Goal: Task Accomplishment & Management: Manage account settings

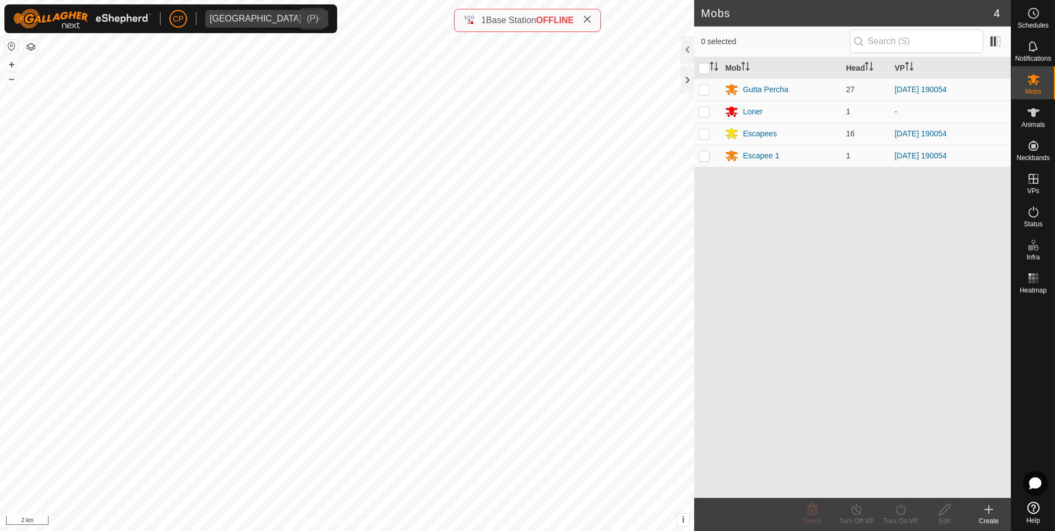
click at [248, 23] on div "[GEOGRAPHIC_DATA]" at bounding box center [256, 18] width 92 height 9
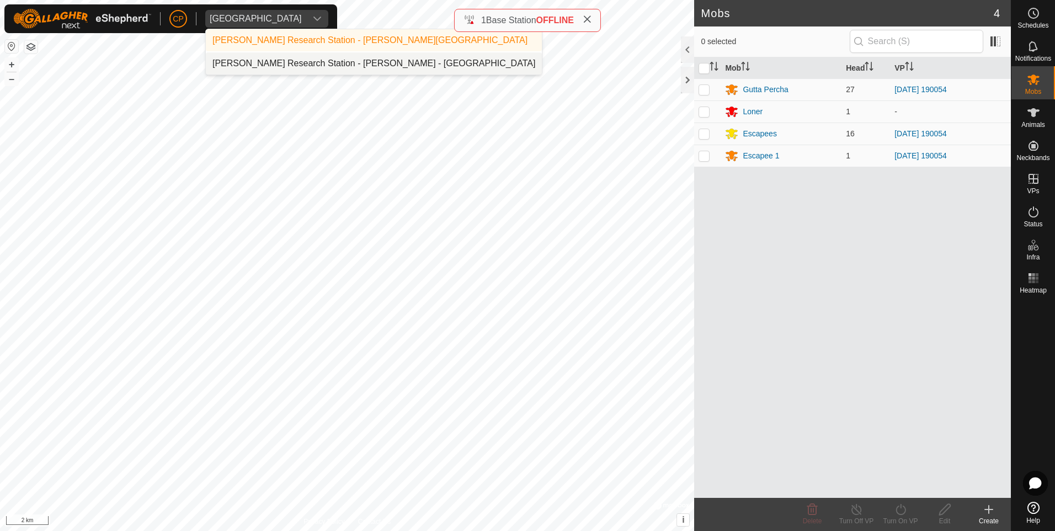
click at [281, 61] on li "[PERSON_NAME] Research Station - [PERSON_NAME] - [GEOGRAPHIC_DATA]" at bounding box center [374, 63] width 336 height 22
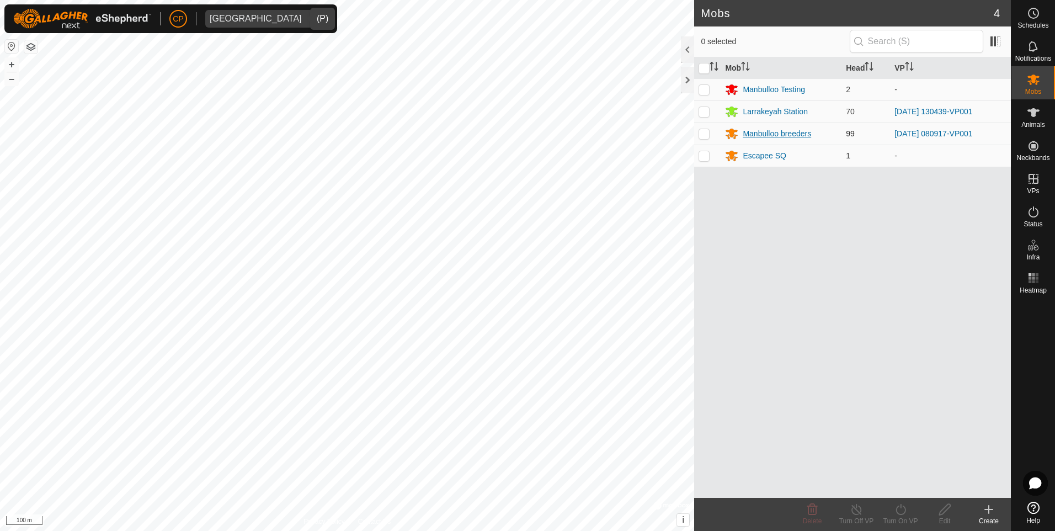
click at [760, 135] on div "Manbulloo breeders" at bounding box center [777, 134] width 68 height 12
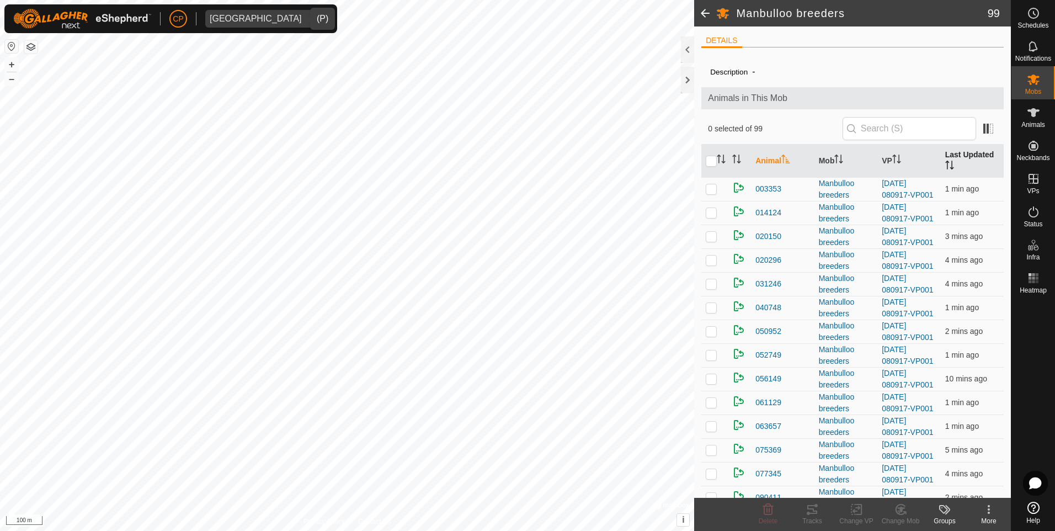
click at [972, 161] on th "Last Updated" at bounding box center [972, 161] width 63 height 33
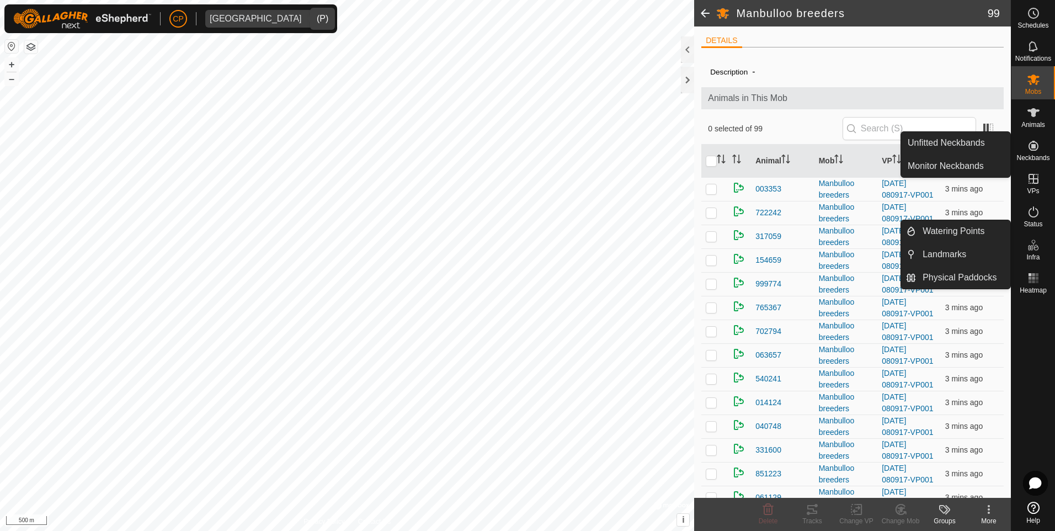
click at [1035, 239] on icon at bounding box center [1033, 244] width 13 height 13
click at [976, 227] on link "Watering Points" at bounding box center [963, 231] width 94 height 22
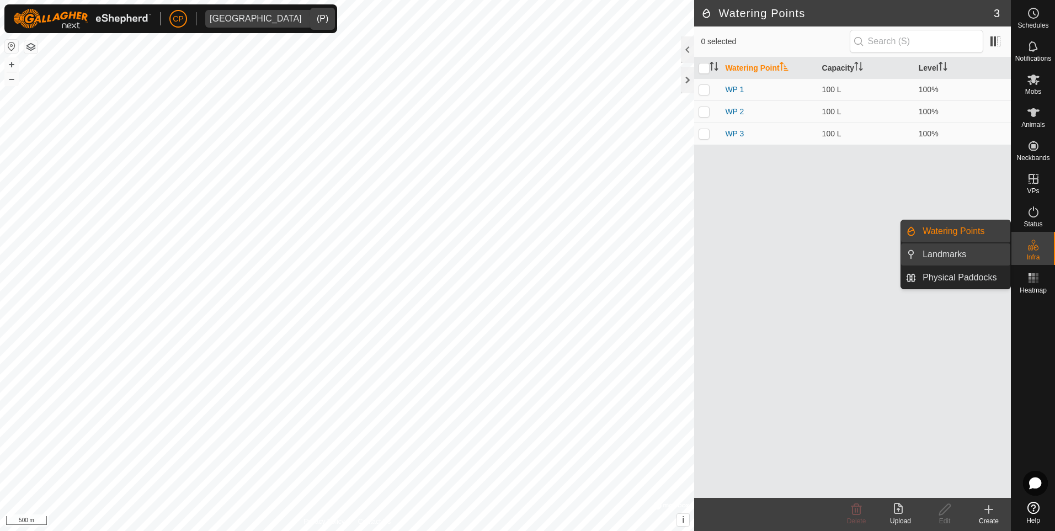
click at [922, 248] on link "Landmarks" at bounding box center [963, 254] width 94 height 22
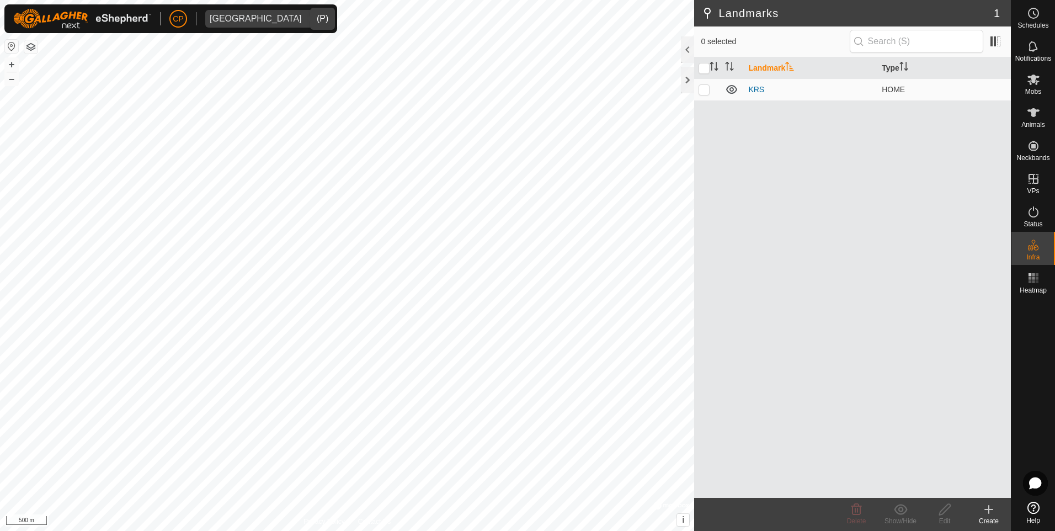
click at [977, 514] on create-svg-icon at bounding box center [989, 509] width 44 height 13
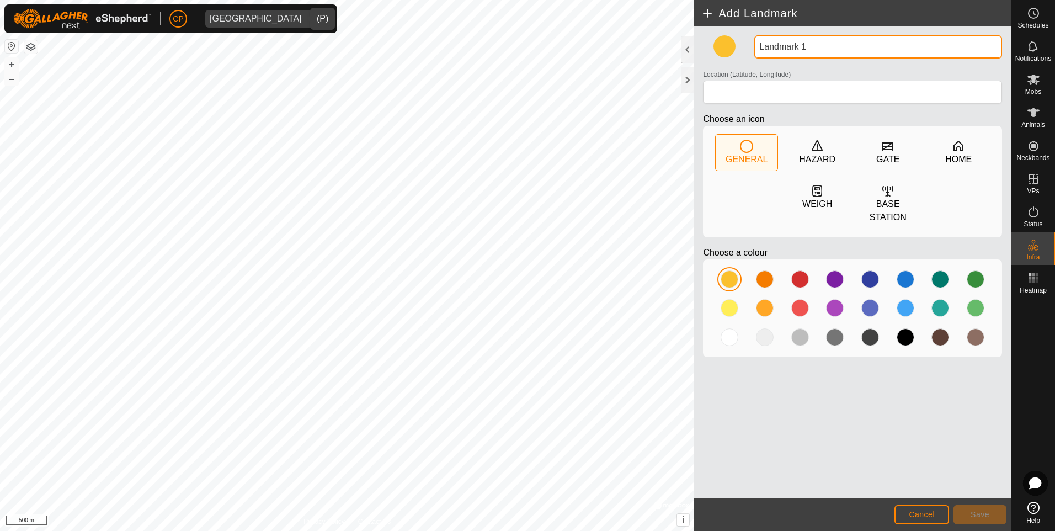
drag, startPoint x: 819, startPoint y: 45, endPoint x: 696, endPoint y: 55, distance: 123.5
click at [696, 55] on div "Landmark 1 Location (Latitude, Longitude) Choose an icon GENERAL HAZARD GATE HO…" at bounding box center [852, 261] width 317 height 471
type input "Lick Point"
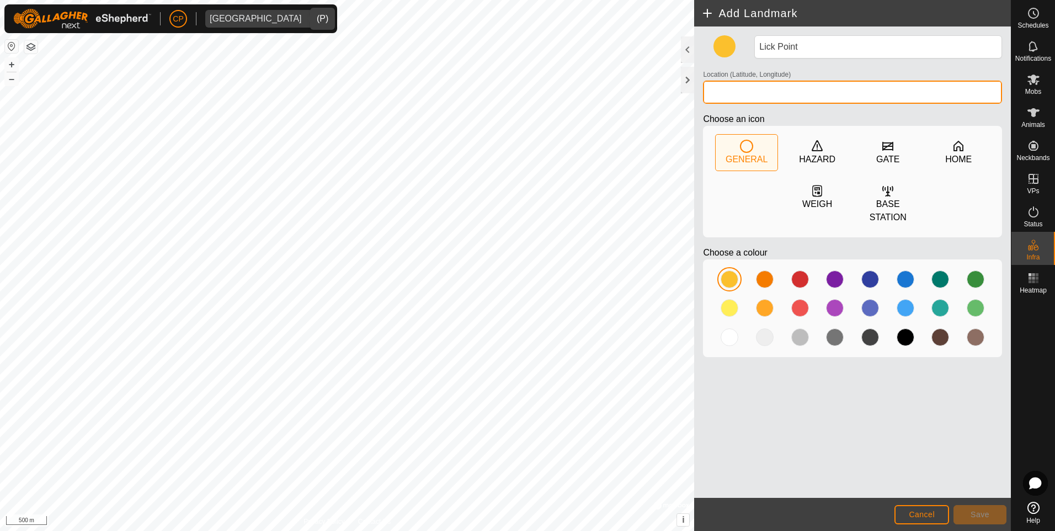
click at [759, 98] on input "Location (Latitude, Longitude)" at bounding box center [852, 92] width 299 height 23
click at [751, 103] on input "-14.598867,132.352911" at bounding box center [852, 92] width 299 height 23
click at [756, 94] on input "-14.598867,132.352911" at bounding box center [852, 92] width 299 height 23
click at [810, 95] on input "-14.598867, 132.352911" at bounding box center [852, 92] width 299 height 23
type input "-14.598867, 132.352911"
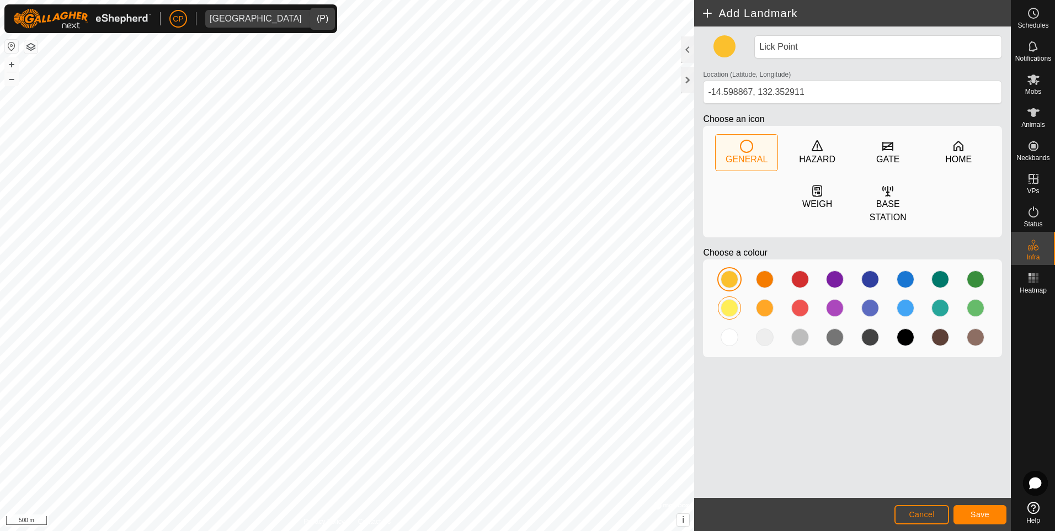
click at [729, 299] on div at bounding box center [730, 308] width 18 height 18
click at [767, 299] on div at bounding box center [765, 308] width 18 height 18
click at [733, 299] on div at bounding box center [730, 308] width 18 height 18
click at [793, 270] on div at bounding box center [800, 279] width 18 height 18
click at [982, 513] on span "Save" at bounding box center [979, 514] width 19 height 9
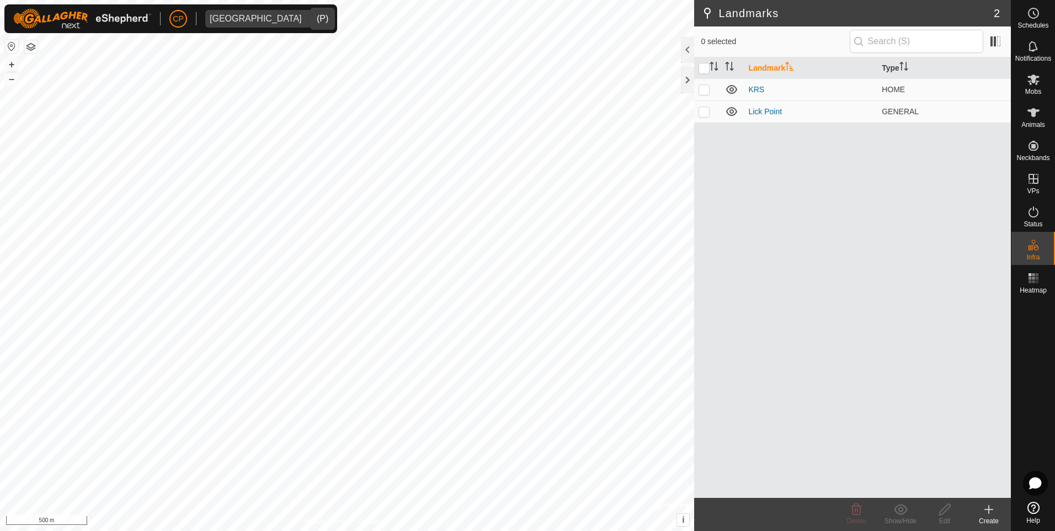
click at [995, 513] on create-svg-icon at bounding box center [989, 509] width 44 height 13
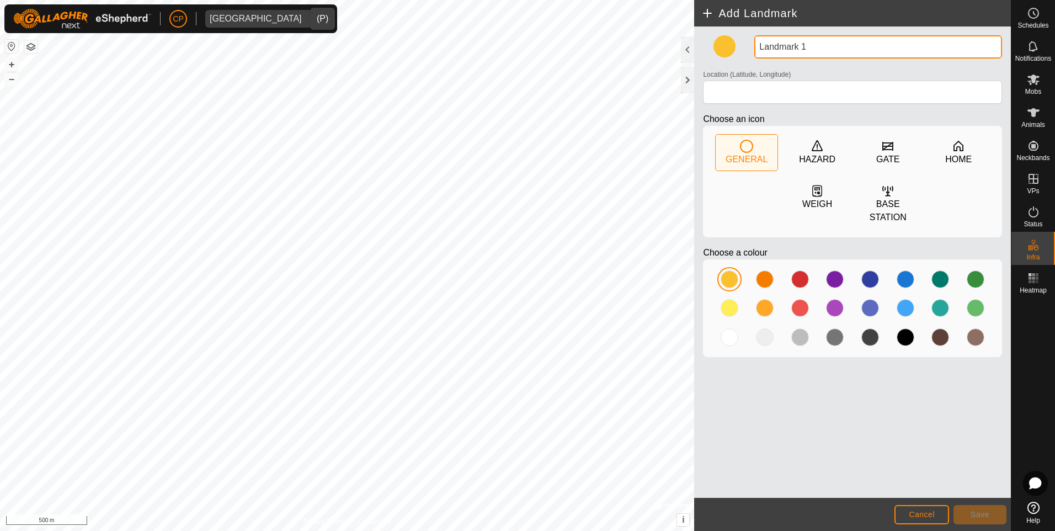
drag, startPoint x: 827, startPoint y: 45, endPoint x: 726, endPoint y: 35, distance: 101.5
click at [726, 35] on div "Landmark 1 Location (Latitude, Longitude) Choose an icon GENERAL HAZARD GATE HO…" at bounding box center [852, 261] width 317 height 471
type input "Lick Point"
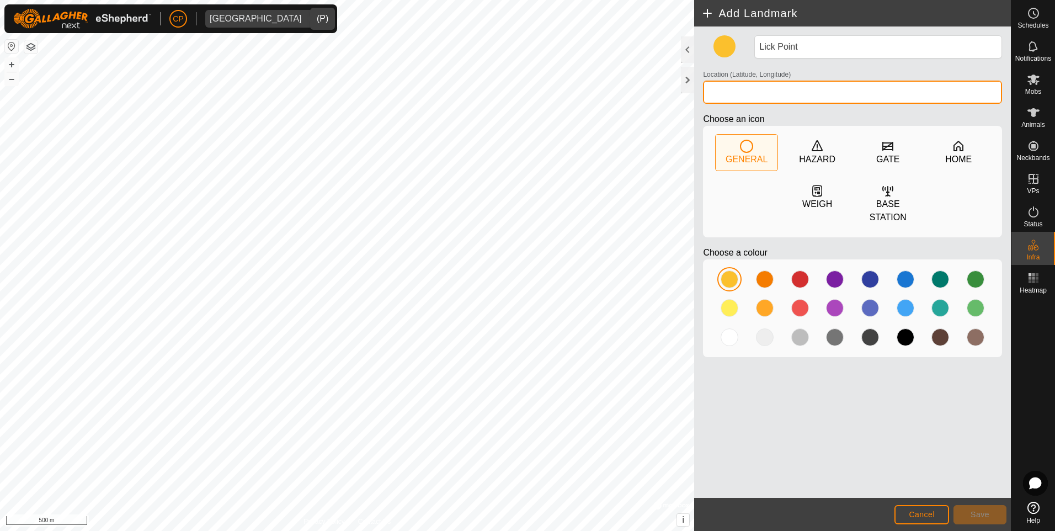
click at [733, 89] on input "Location (Latitude, Longitude)" at bounding box center [852, 92] width 299 height 23
type input "-14.588054, 132.342057"
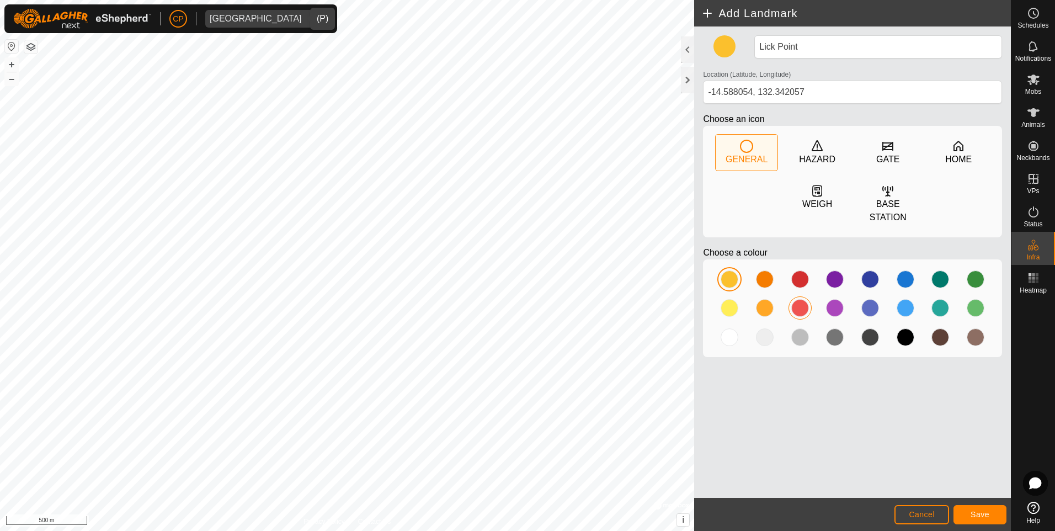
click at [802, 299] on div at bounding box center [800, 308] width 18 height 18
click at [803, 270] on div at bounding box center [800, 279] width 18 height 18
click at [804, 300] on div at bounding box center [800, 308] width 18 height 18
click at [806, 270] on div at bounding box center [800, 279] width 18 height 18
click at [982, 520] on button "Save" at bounding box center [979, 514] width 53 height 19
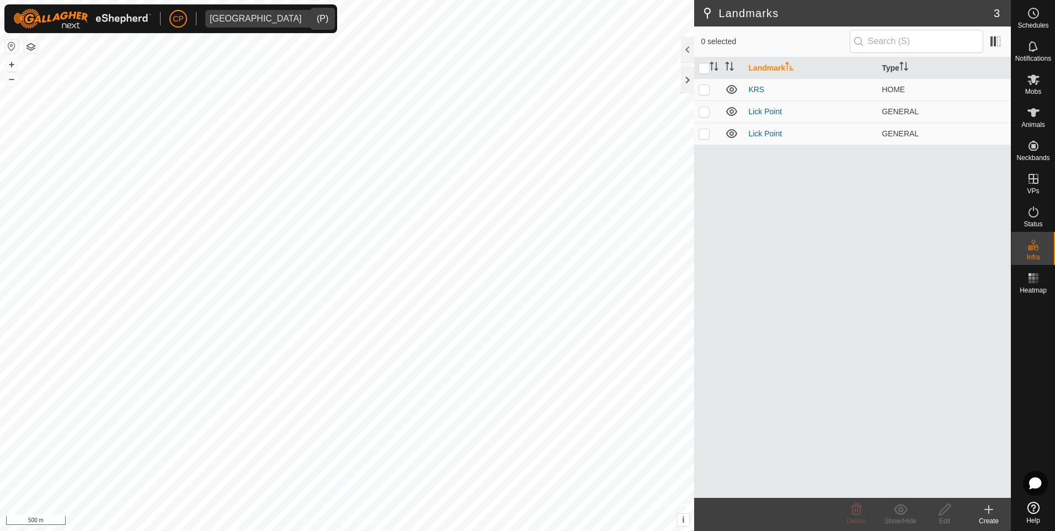
click at [995, 515] on create-svg-icon at bounding box center [989, 509] width 44 height 13
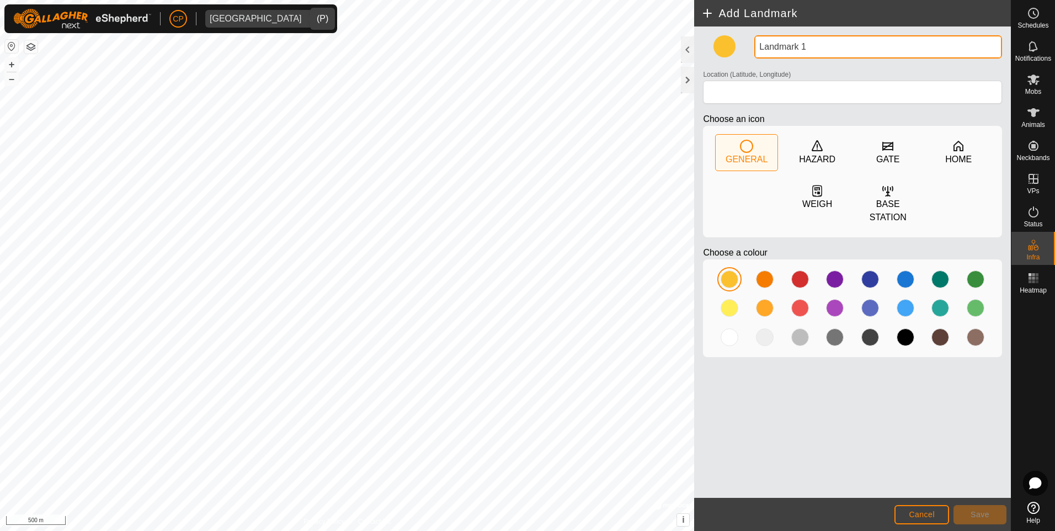
drag, startPoint x: 817, startPoint y: 50, endPoint x: 734, endPoint y: 52, distance: 82.8
click at [734, 52] on div "Landmark 1 Location (Latitude, Longitude) Choose an icon GENERAL HAZARD GATE HO…" at bounding box center [852, 200] width 308 height 330
type input "Lick Point"
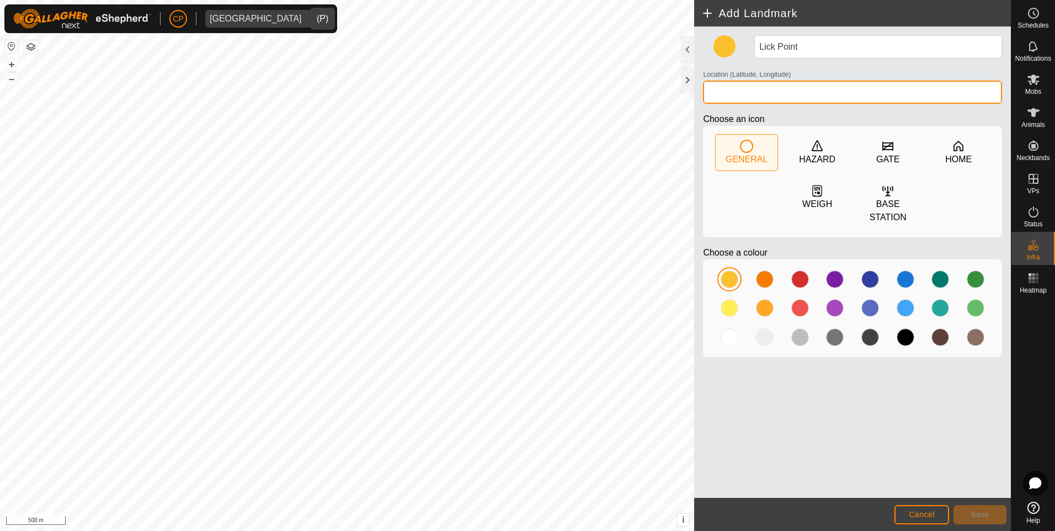
click at [751, 87] on input "Location (Latitude, Longitude)" at bounding box center [852, 92] width 299 height 23
type input "-14.585303, 132.345514"
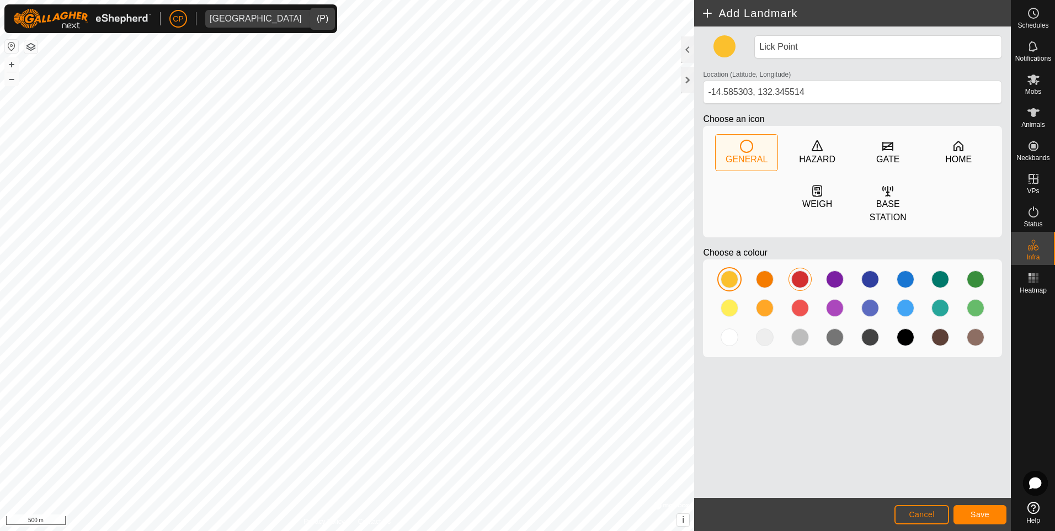
click at [799, 270] on div at bounding box center [800, 279] width 18 height 18
click at [835, 275] on div at bounding box center [835, 279] width 22 height 22
click at [982, 519] on button "Save" at bounding box center [979, 514] width 53 height 19
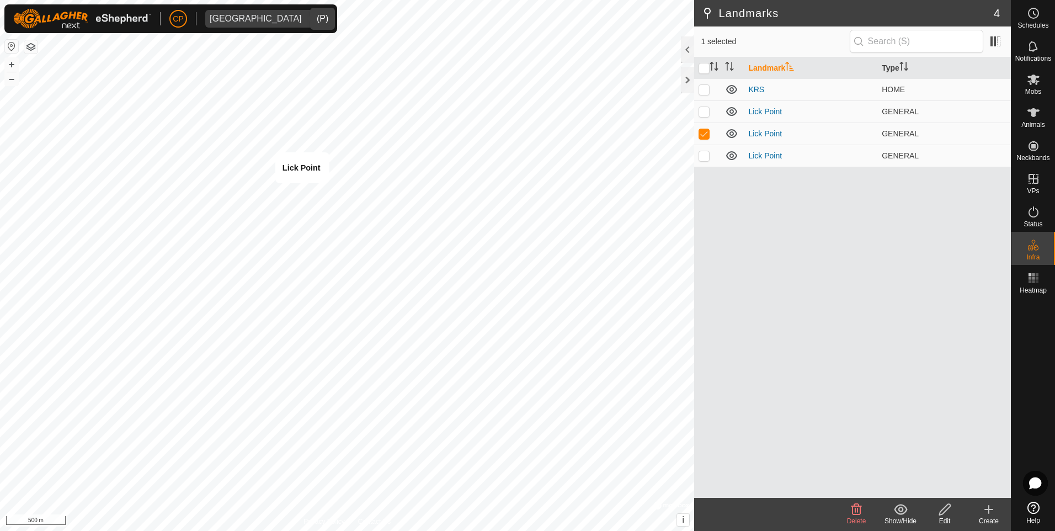
checkbox input "false"
checkbox input "true"
click at [776, 154] on link "Lick Point" at bounding box center [765, 155] width 34 height 9
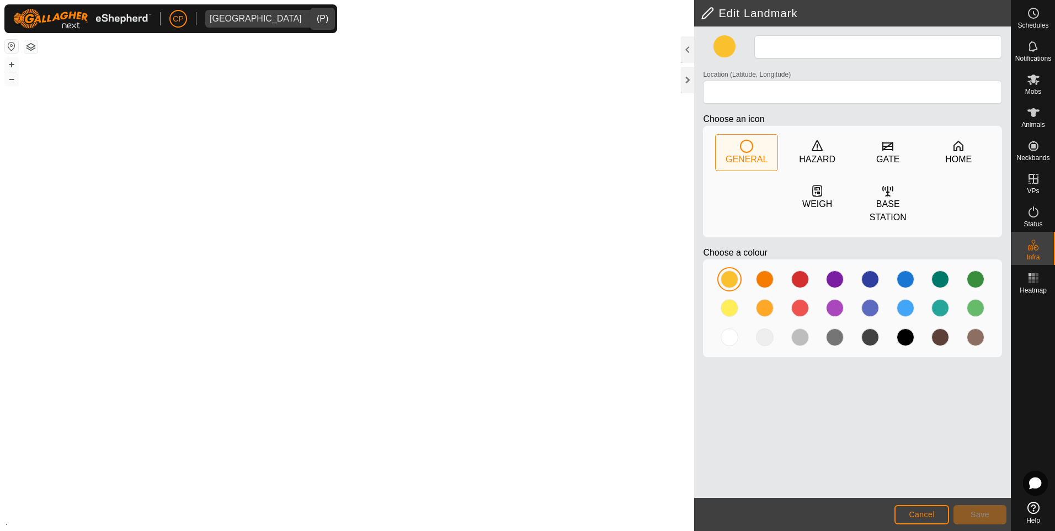
type input "Lick Point"
type input "-14.585303, 132.345514"
click at [799, 299] on div at bounding box center [800, 308] width 18 height 18
click at [797, 270] on div at bounding box center [800, 279] width 18 height 18
click at [973, 519] on button "Save" at bounding box center [979, 514] width 53 height 19
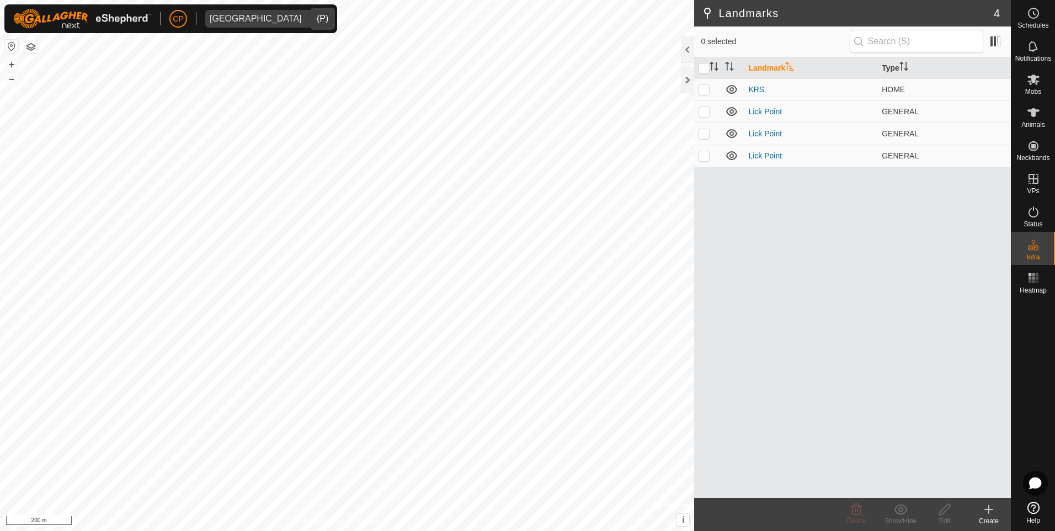
click at [0, 136] on html "CP Manbulloo Station Schedules Notifications Mobs Animals Neckbands VPs Status …" at bounding box center [527, 265] width 1055 height 531
